Goal: Book appointment/travel/reservation

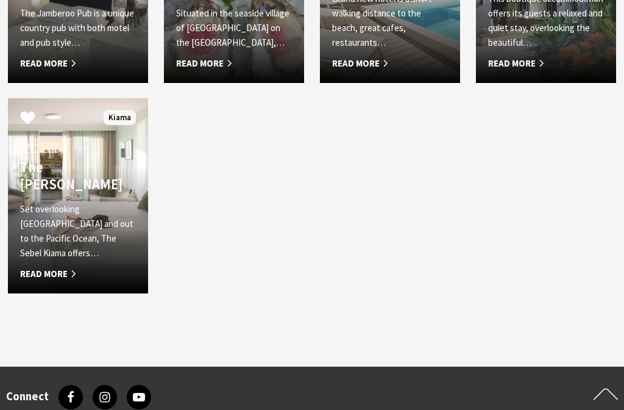
scroll to position [703, 0]
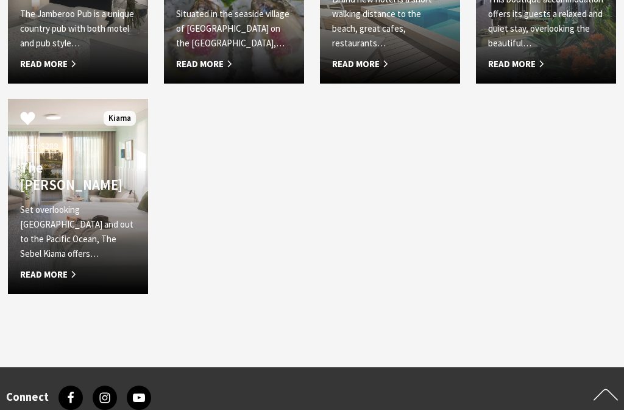
click at [57, 188] on h4 "The [PERSON_NAME]" at bounding box center [78, 176] width 116 height 34
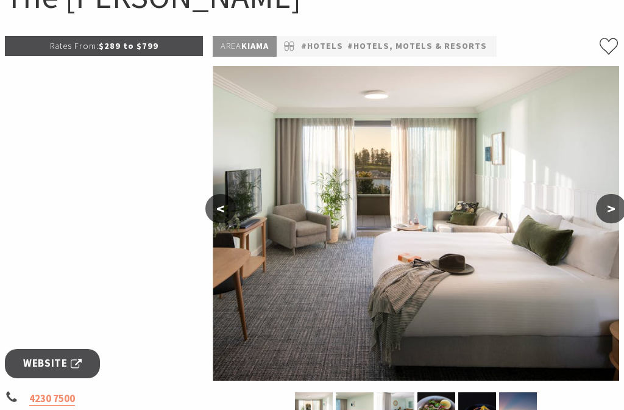
scroll to position [162, 0]
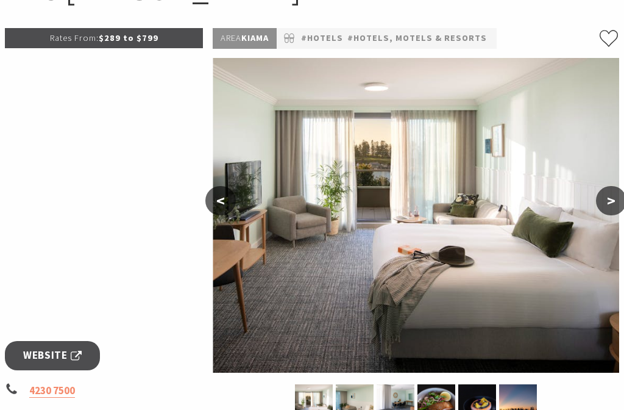
click at [614, 207] on button ">" at bounding box center [611, 200] width 30 height 29
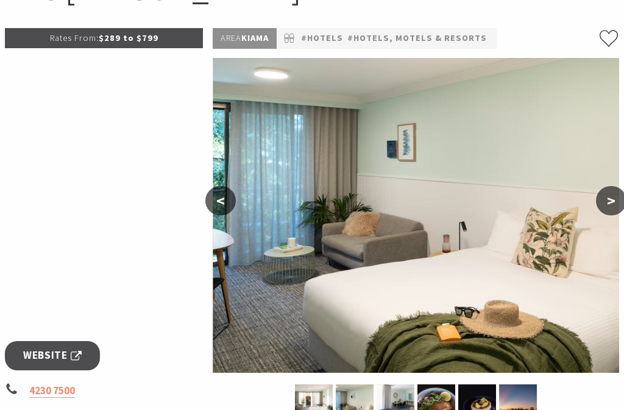
click at [612, 207] on button ">" at bounding box center [611, 200] width 30 height 29
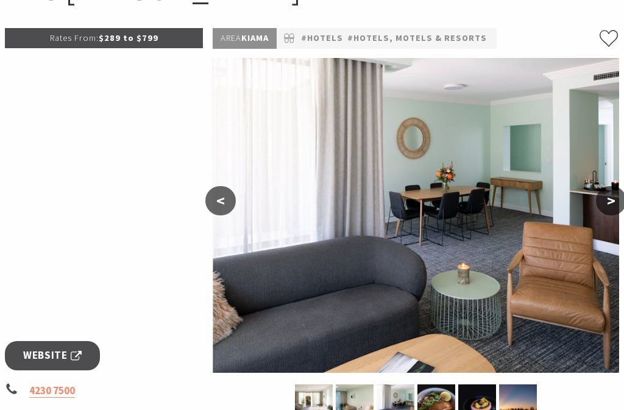
click at [614, 204] on button ">" at bounding box center [611, 200] width 30 height 29
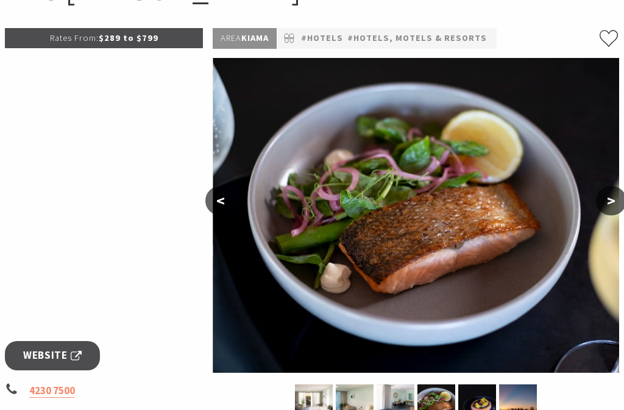
click at [619, 202] on button ">" at bounding box center [611, 200] width 30 height 29
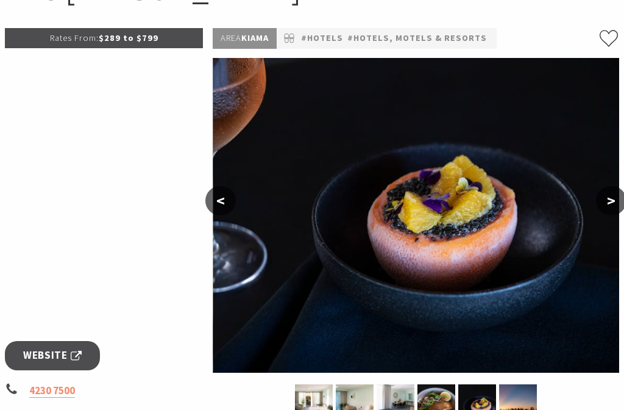
click at [617, 203] on button ">" at bounding box center [611, 200] width 30 height 29
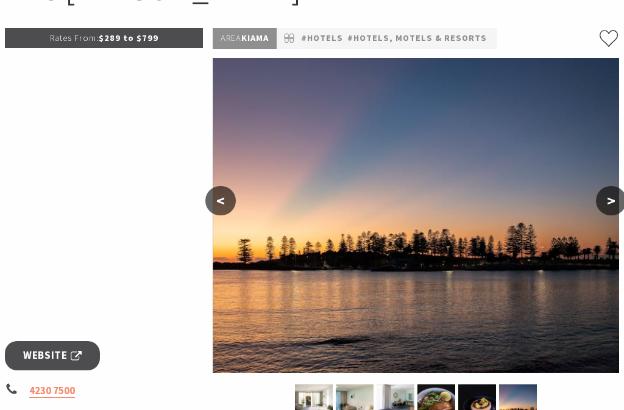
click at [618, 205] on button ">" at bounding box center [611, 200] width 30 height 29
click at [619, 199] on button ">" at bounding box center [611, 200] width 30 height 29
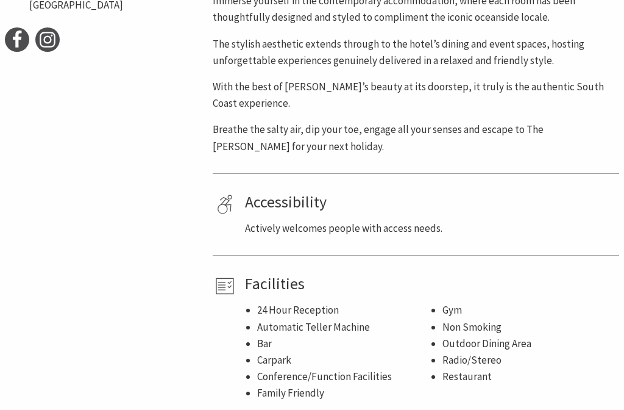
scroll to position [660, 0]
